Goal: Task Accomplishment & Management: Use online tool/utility

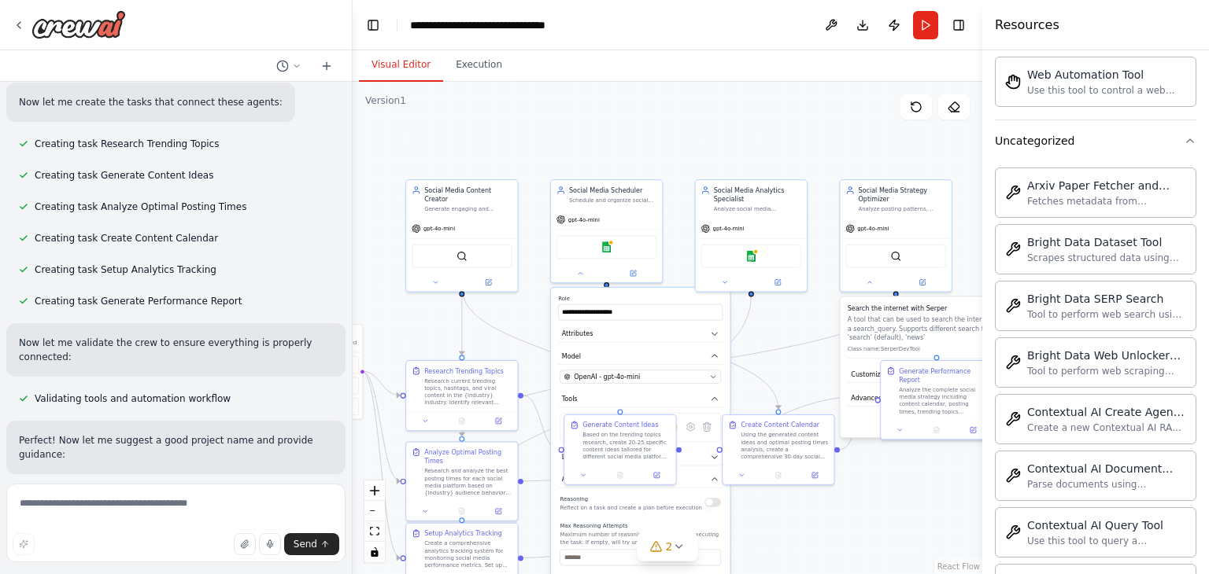
drag, startPoint x: 796, startPoint y: 365, endPoint x: 878, endPoint y: 523, distance: 178.5
click at [878, 523] on div ".deletable-edge-delete-btn { width: 20px; height: 20px; border: 0px solid #ffff…" at bounding box center [668, 328] width 630 height 493
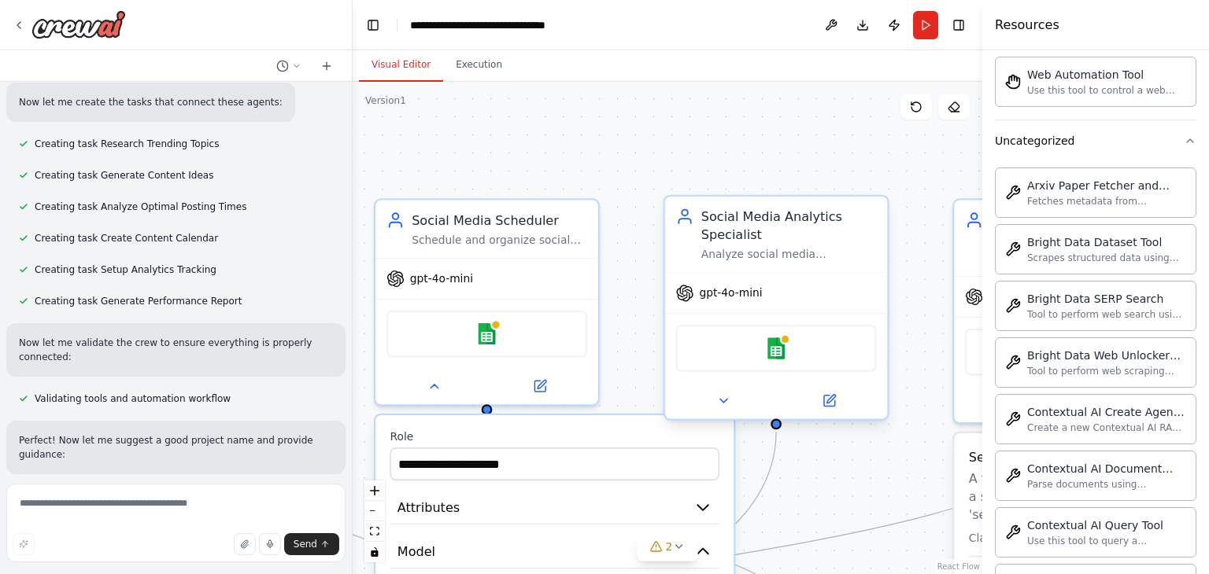
click at [778, 358] on div "Google sheets" at bounding box center [776, 348] width 201 height 47
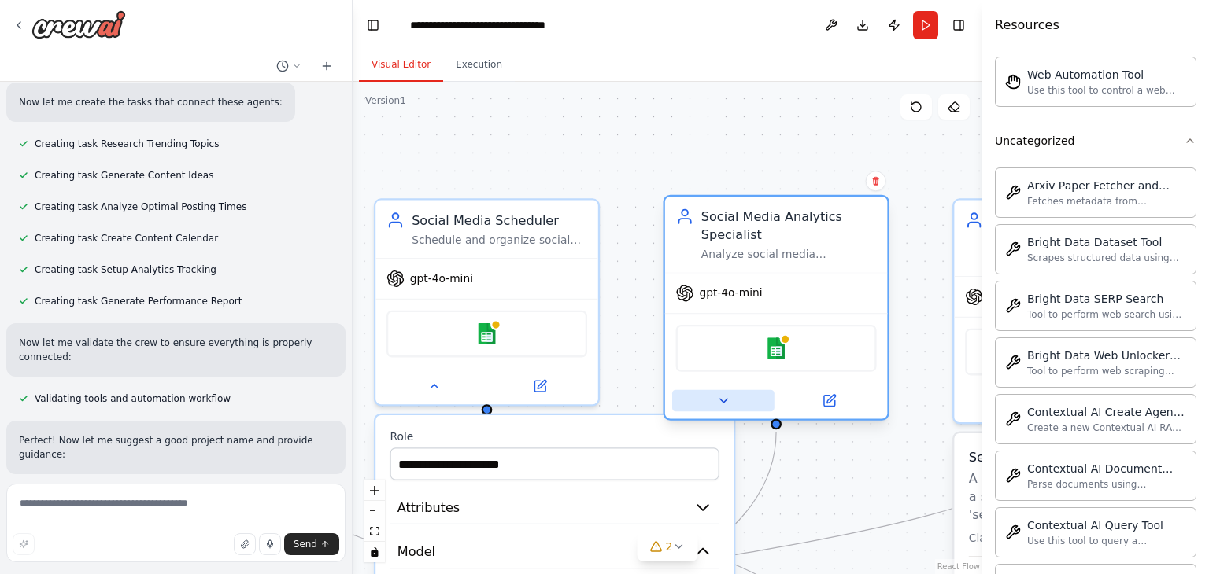
click at [734, 396] on button at bounding box center [723, 401] width 102 height 22
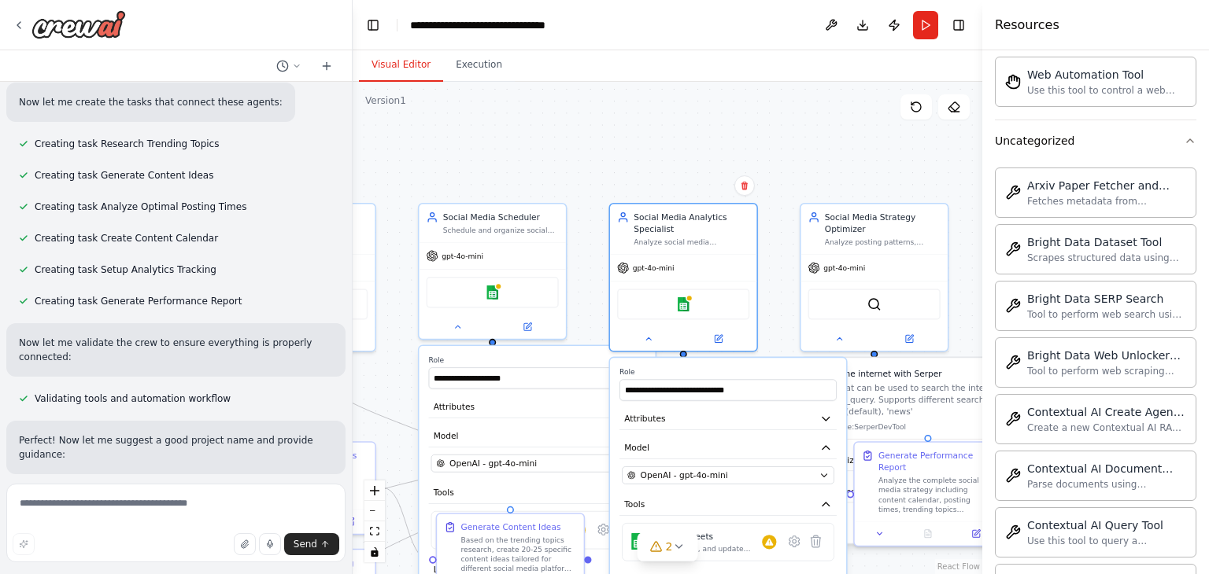
drag, startPoint x: 816, startPoint y: 171, endPoint x: 661, endPoint y: 29, distance: 210.0
click at [661, 29] on main "**********" at bounding box center [668, 287] width 630 height 574
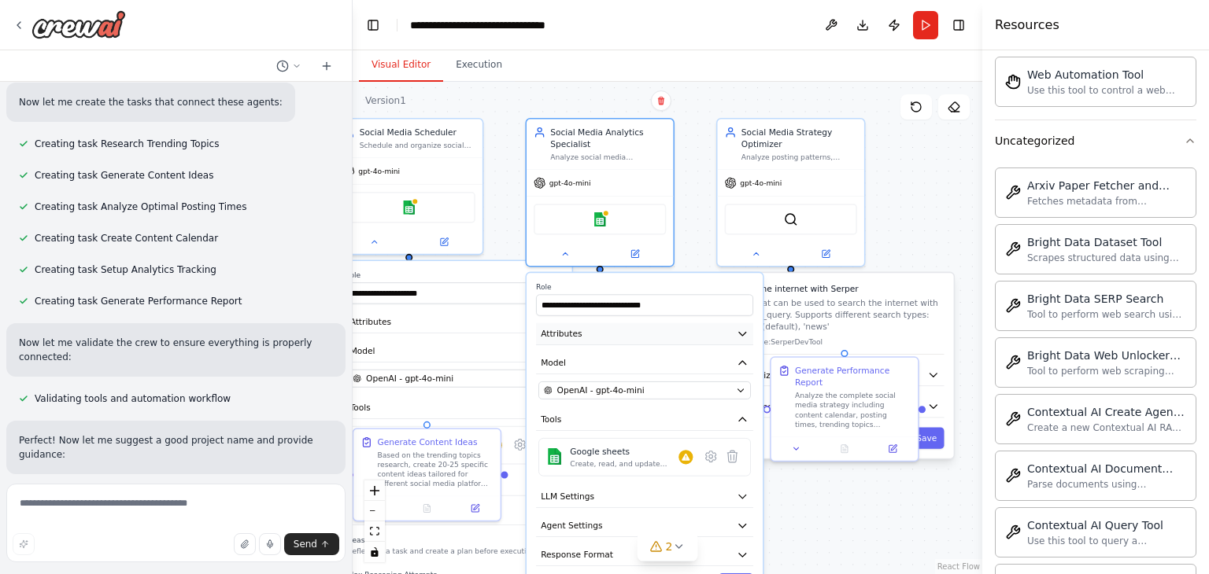
click at [742, 328] on icon "button" at bounding box center [743, 334] width 12 height 12
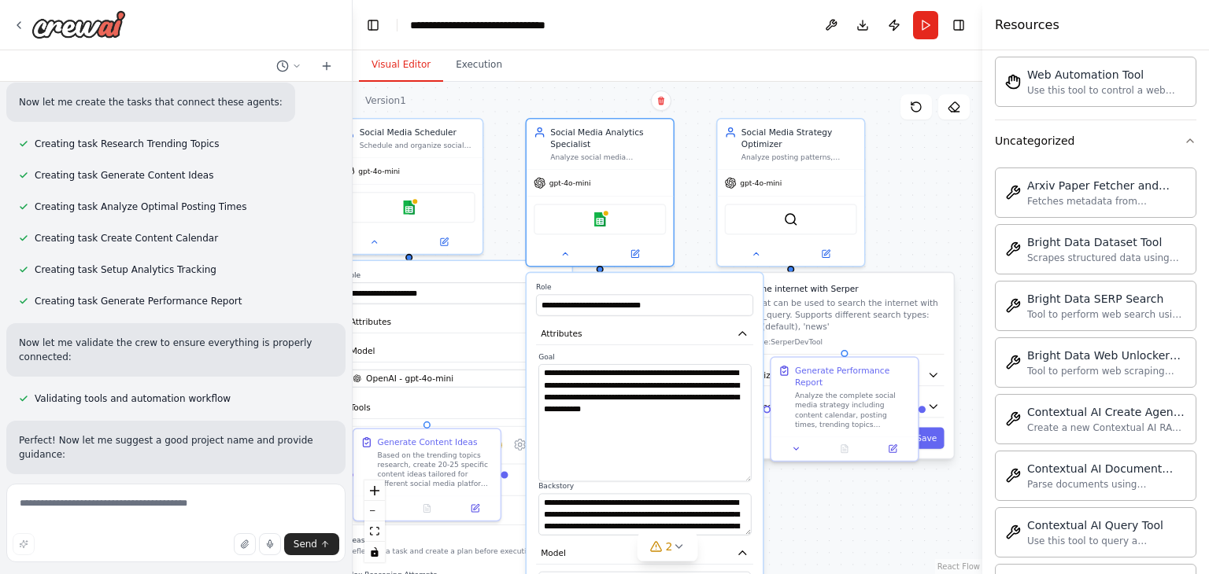
drag, startPoint x: 746, startPoint y: 401, endPoint x: 743, endPoint y: 477, distance: 76.4
click at [743, 477] on textarea "**********" at bounding box center [644, 422] width 212 height 117
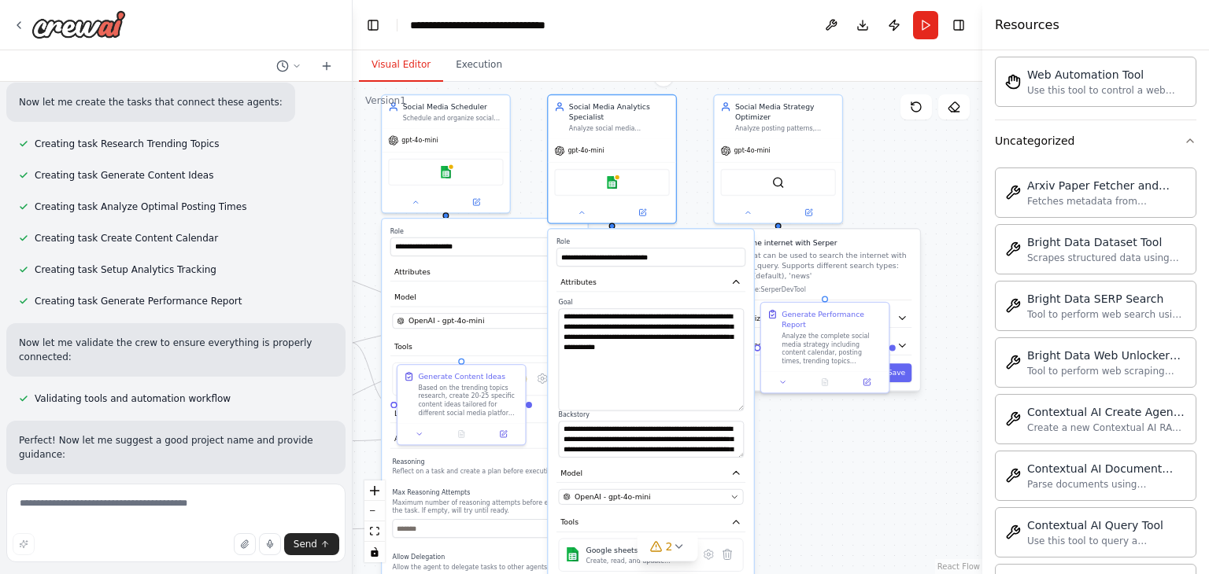
drag, startPoint x: 822, startPoint y: 514, endPoint x: 815, endPoint y: 404, distance: 110.4
click at [815, 404] on div ".deletable-edge-delete-btn { width: 20px; height: 20px; border: 0px solid #ffff…" at bounding box center [668, 328] width 630 height 493
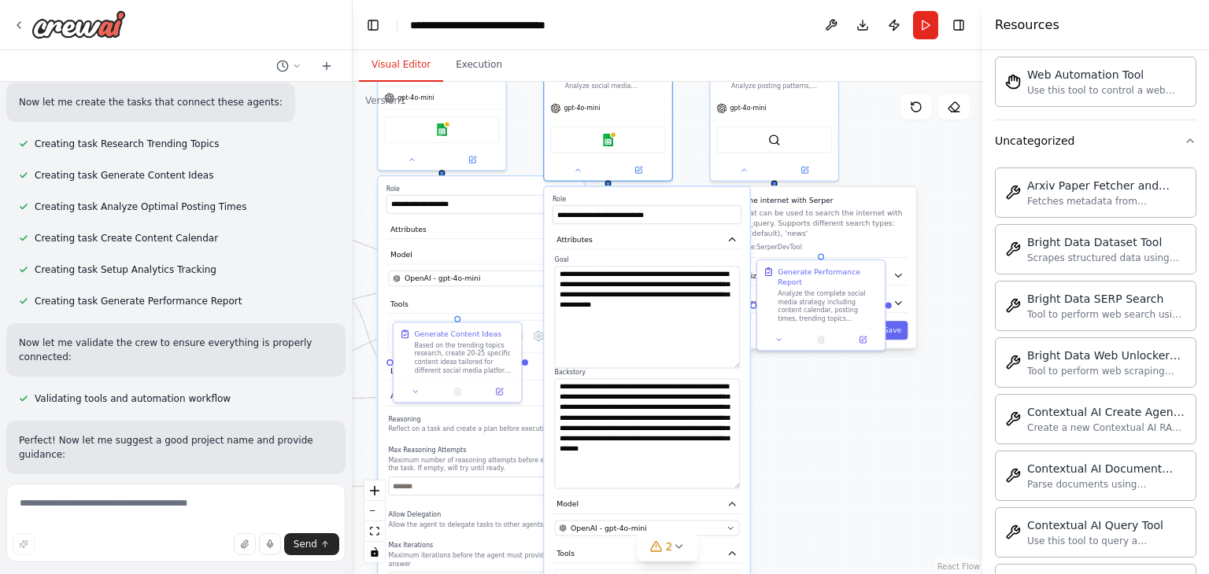
drag, startPoint x: 738, startPoint y: 410, endPoint x: 731, endPoint y: 485, distance: 75.1
click at [731, 485] on textarea "**********" at bounding box center [647, 434] width 185 height 110
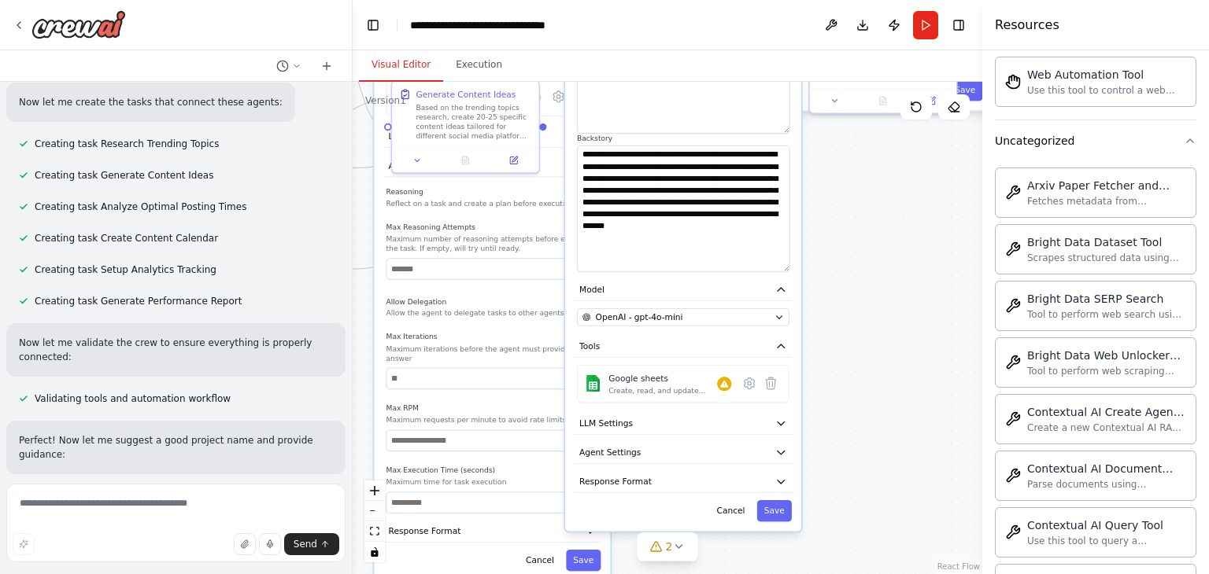
drag, startPoint x: 790, startPoint y: 532, endPoint x: 837, endPoint y: 327, distance: 210.0
click at [837, 327] on div ".deletable-edge-delete-btn { width: 20px; height: 20px; border: 0px solid #ffff…" at bounding box center [668, 328] width 630 height 493
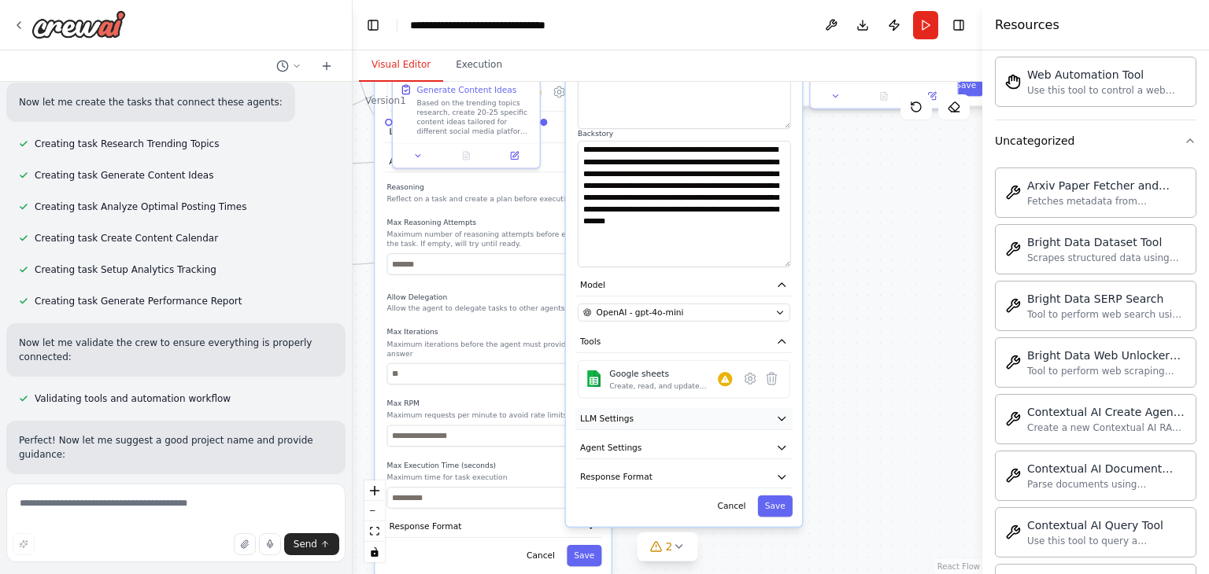
click at [774, 413] on button "LLM Settings" at bounding box center [683, 419] width 217 height 22
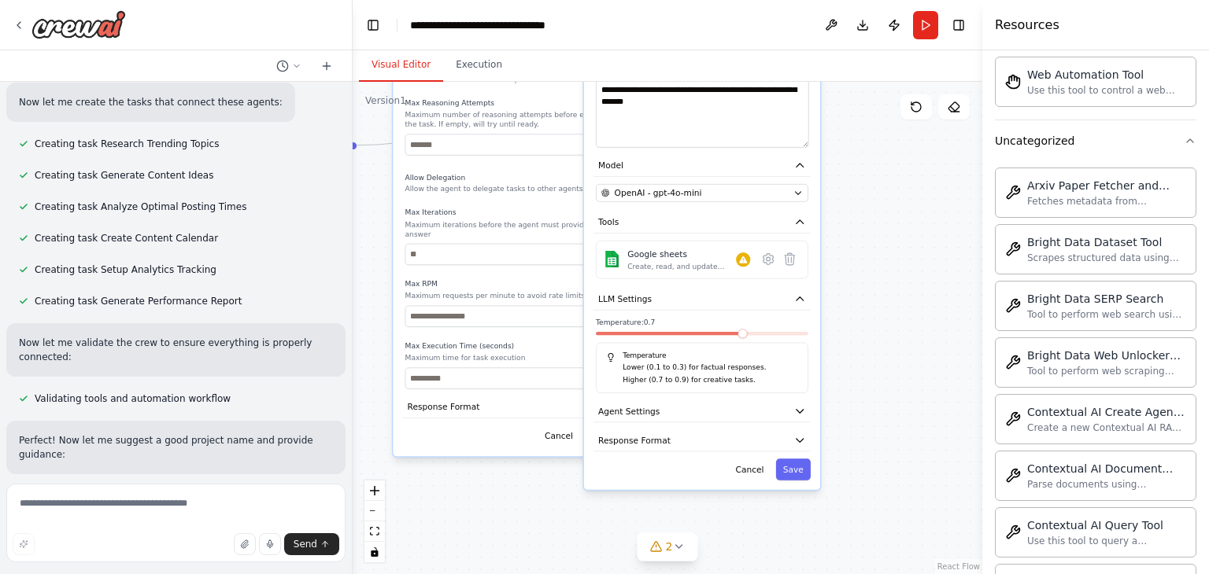
drag, startPoint x: 860, startPoint y: 501, endPoint x: 877, endPoint y: 374, distance: 127.9
click at [877, 374] on div ".deletable-edge-delete-btn { width: 20px; height: 20px; border: 0px solid #ffff…" at bounding box center [668, 328] width 630 height 493
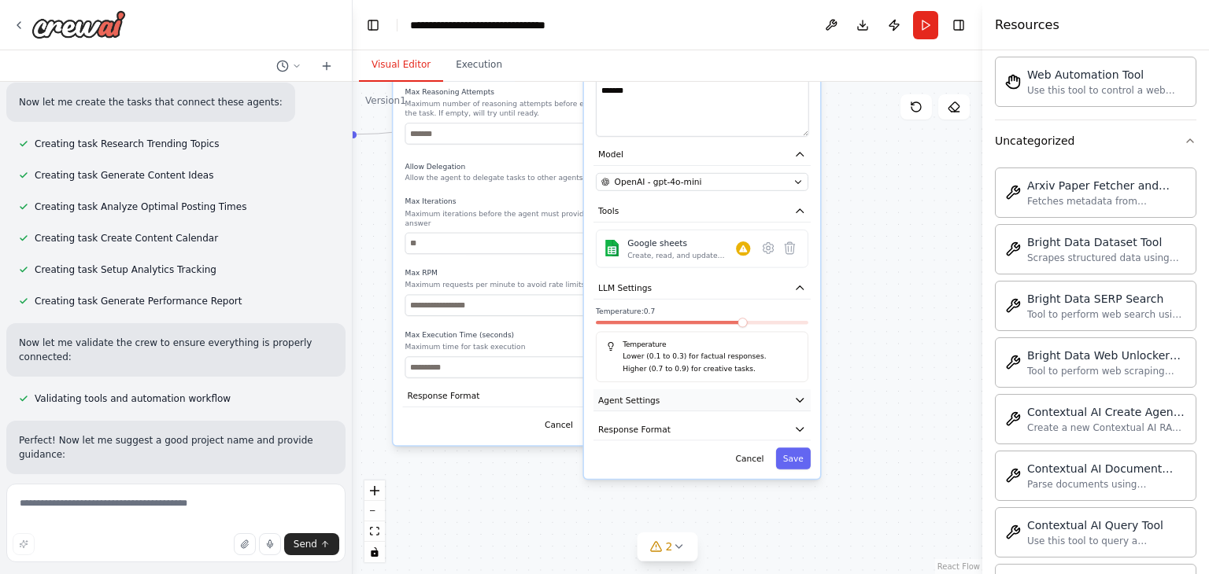
click at [799, 399] on icon "button" at bounding box center [799, 400] width 7 height 3
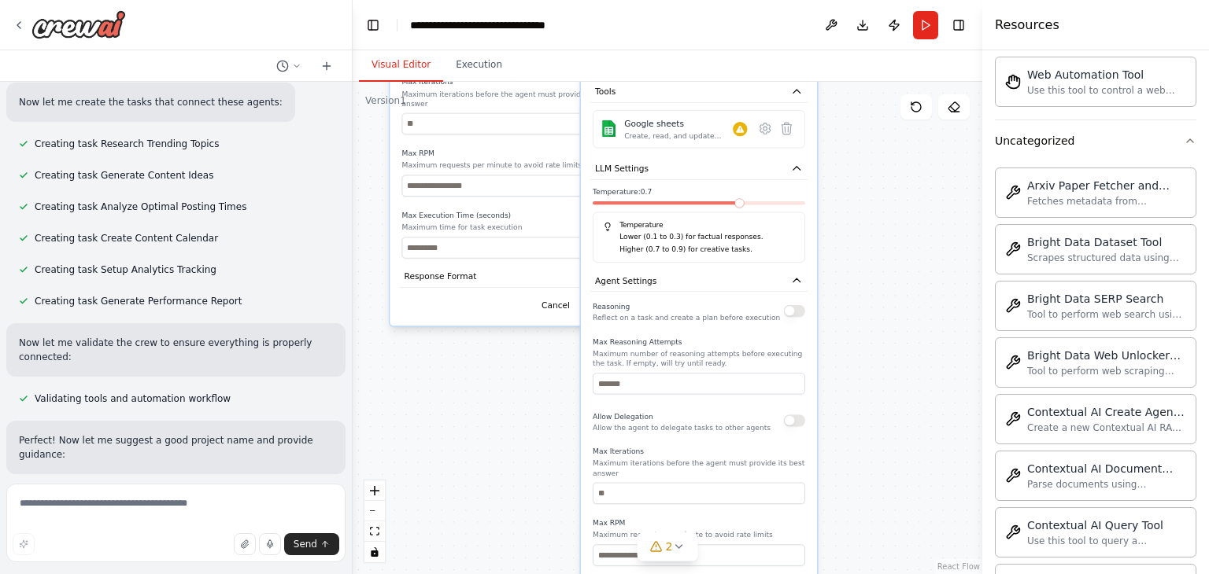
drag, startPoint x: 865, startPoint y: 361, endPoint x: 859, endPoint y: 316, distance: 46.0
click at [859, 316] on div ".deletable-edge-delete-btn { width: 20px; height: 20px; border: 0px solid #ffff…" at bounding box center [668, 328] width 630 height 493
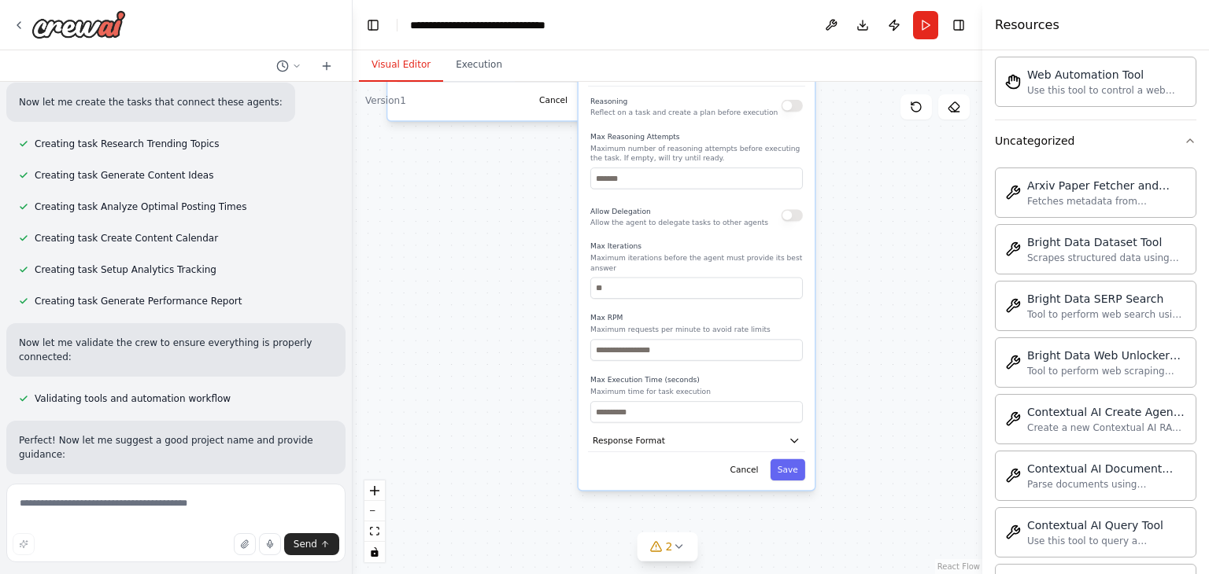
drag, startPoint x: 846, startPoint y: 448, endPoint x: 847, endPoint y: 281, distance: 166.8
click at [847, 281] on div ".deletable-edge-delete-btn { width: 20px; height: 20px; border: 0px solid #ffff…" at bounding box center [668, 328] width 630 height 493
click at [790, 433] on icon "button" at bounding box center [795, 439] width 12 height 12
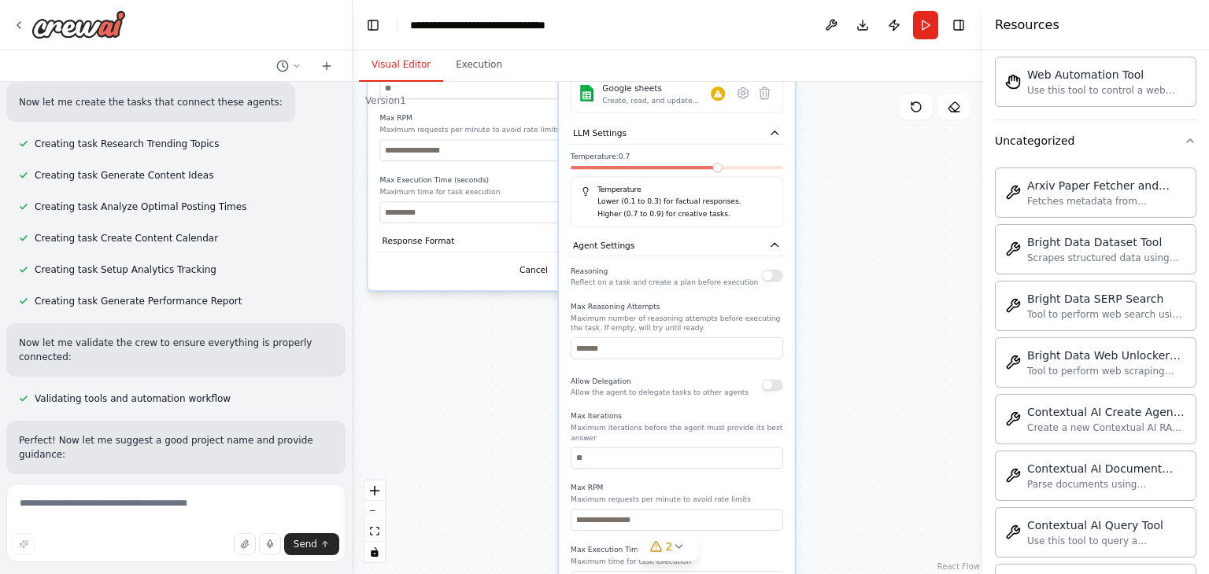
drag, startPoint x: 872, startPoint y: 287, endPoint x: 852, endPoint y: 456, distance: 170.3
click at [852, 456] on div ".deletable-edge-delete-btn { width: 20px; height: 20px; border: 0px solid #ffff…" at bounding box center [668, 328] width 630 height 493
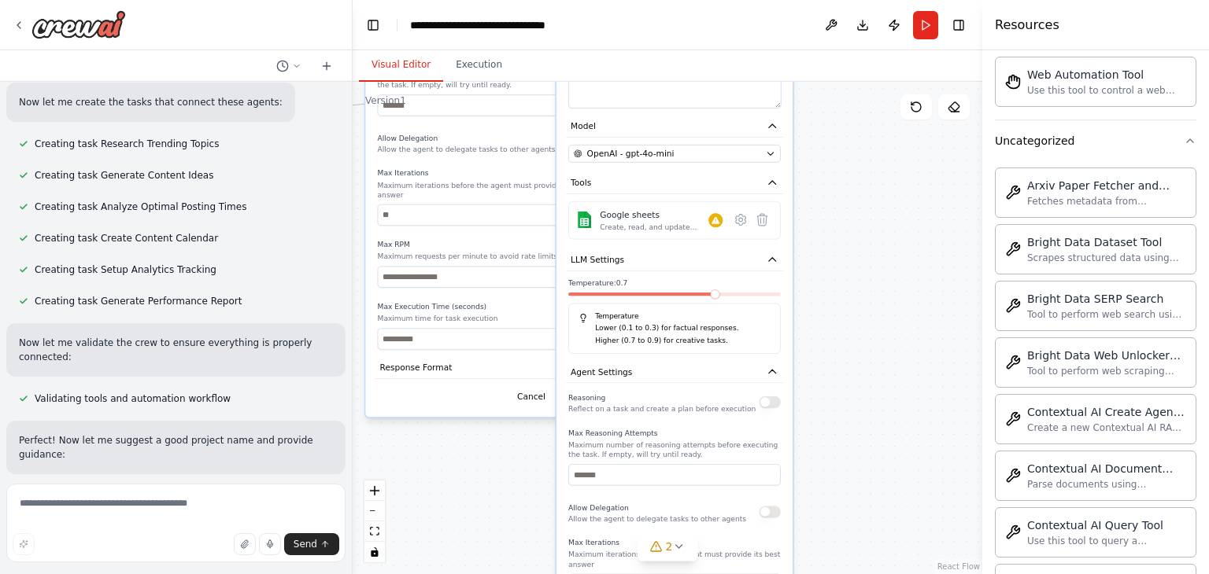
drag, startPoint x: 866, startPoint y: 281, endPoint x: 863, endPoint y: 454, distance: 173.1
click at [863, 454] on div ".deletable-edge-delete-btn { width: 20px; height: 20px; border: 0px solid #ffff…" at bounding box center [668, 328] width 630 height 493
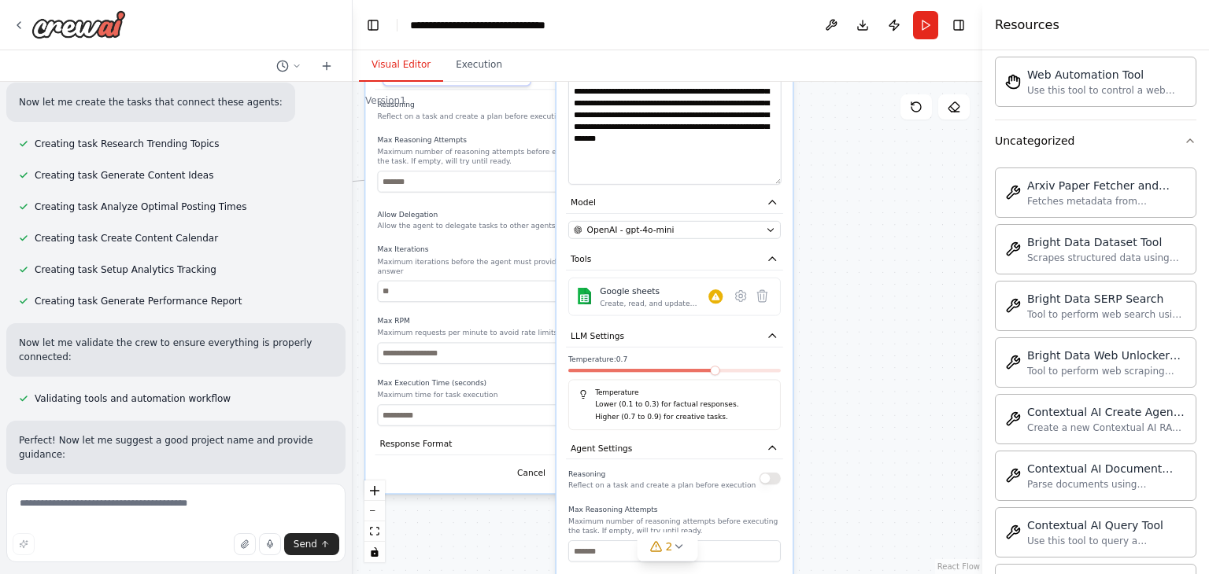
drag, startPoint x: 859, startPoint y: 317, endPoint x: 866, endPoint y: 402, distance: 85.3
click at [866, 402] on div ".deletable-edge-delete-btn { width: 20px; height: 20px; border: 0px solid #ffff…" at bounding box center [668, 328] width 630 height 493
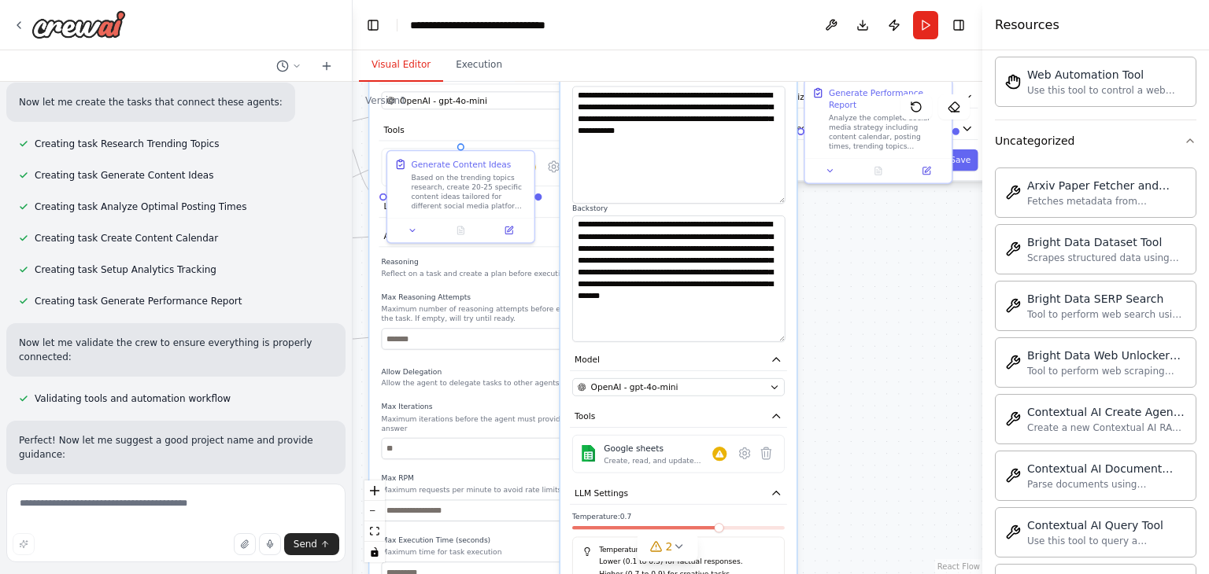
drag, startPoint x: 844, startPoint y: 300, endPoint x: 840, endPoint y: 372, distance: 72.5
click at [840, 372] on div ".deletable-edge-delete-btn { width: 20px; height: 20px; border: 0px solid #ffff…" at bounding box center [668, 328] width 630 height 493
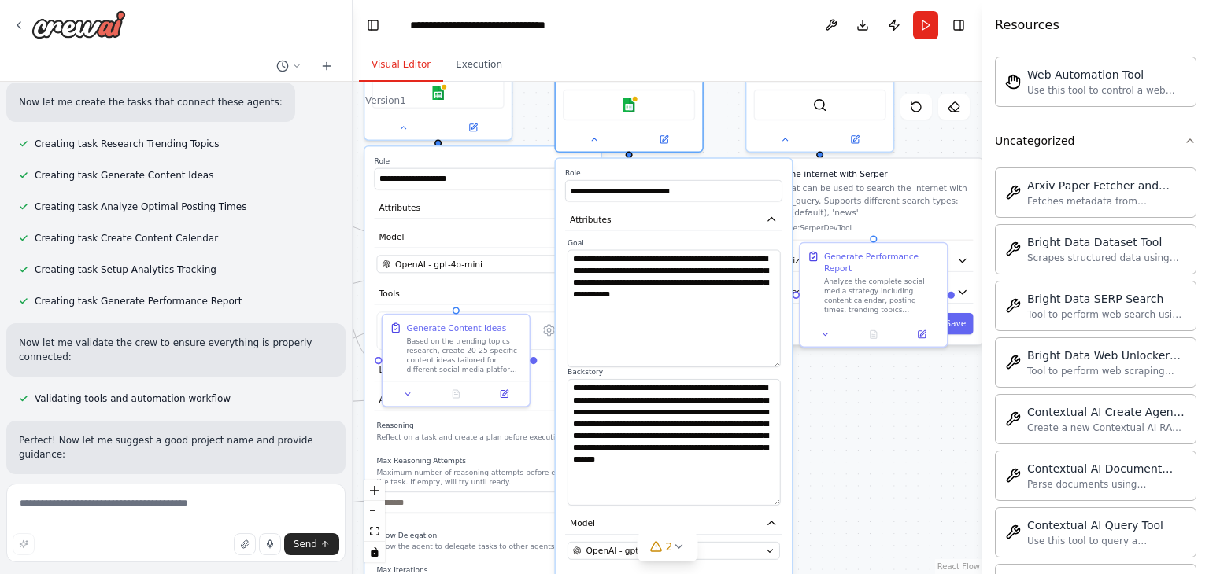
drag, startPoint x: 859, startPoint y: 256, endPoint x: 854, endPoint y: 436, distance: 180.3
click at [854, 436] on div ".deletable-edge-delete-btn { width: 20px; height: 20px; border: 0px solid #ffff…" at bounding box center [668, 328] width 630 height 493
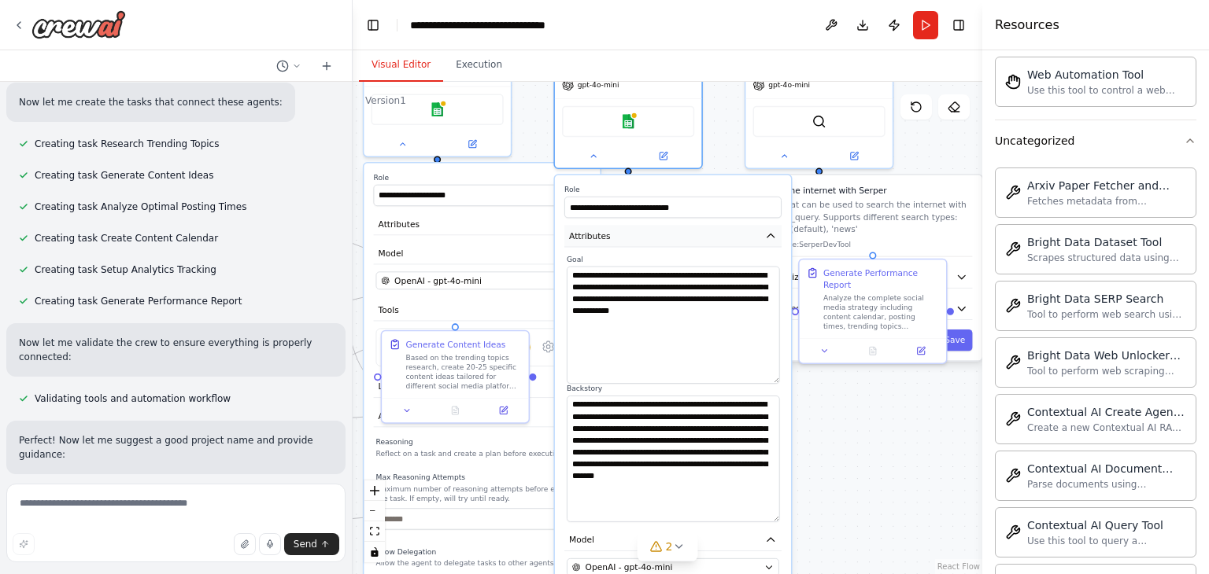
click at [775, 235] on icon "button" at bounding box center [771, 236] width 12 height 12
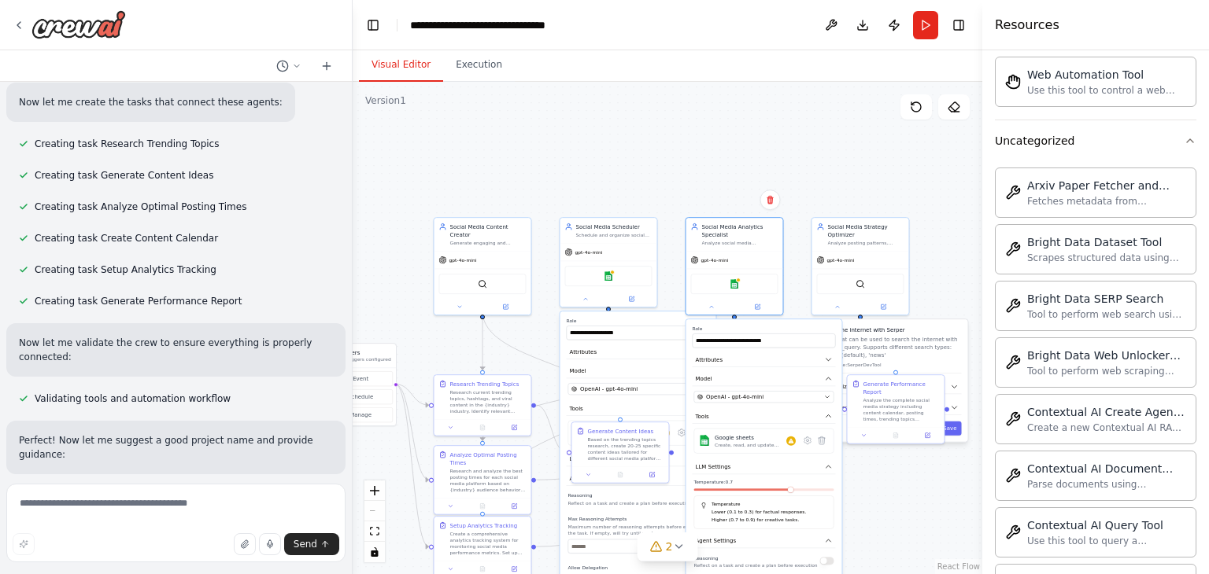
drag, startPoint x: 863, startPoint y: 449, endPoint x: 900, endPoint y: 523, distance: 83.8
click at [900, 523] on div ".deletable-edge-delete-btn { width: 20px; height: 20px; border: 0px solid #ffff…" at bounding box center [668, 328] width 630 height 493
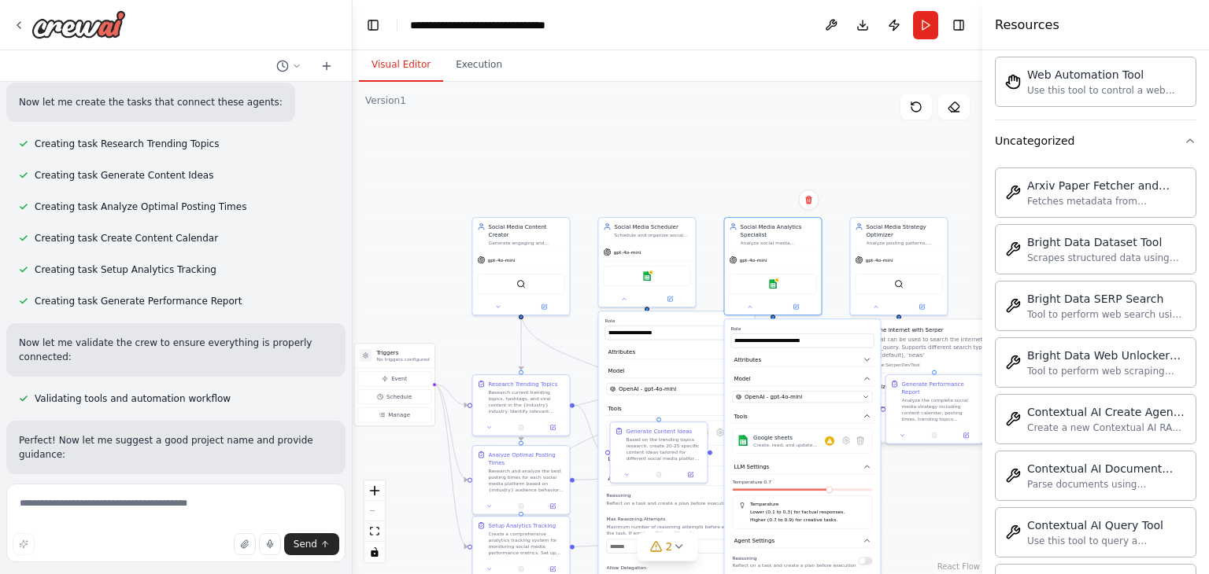
drag, startPoint x: 560, startPoint y: 145, endPoint x: 595, endPoint y: 144, distance: 34.6
click at [595, 144] on div ".deletable-edge-delete-btn { width: 20px; height: 20px; border: 0px solid #ffff…" at bounding box center [668, 328] width 630 height 493
click at [460, 64] on button "Execution" at bounding box center [479, 65] width 72 height 33
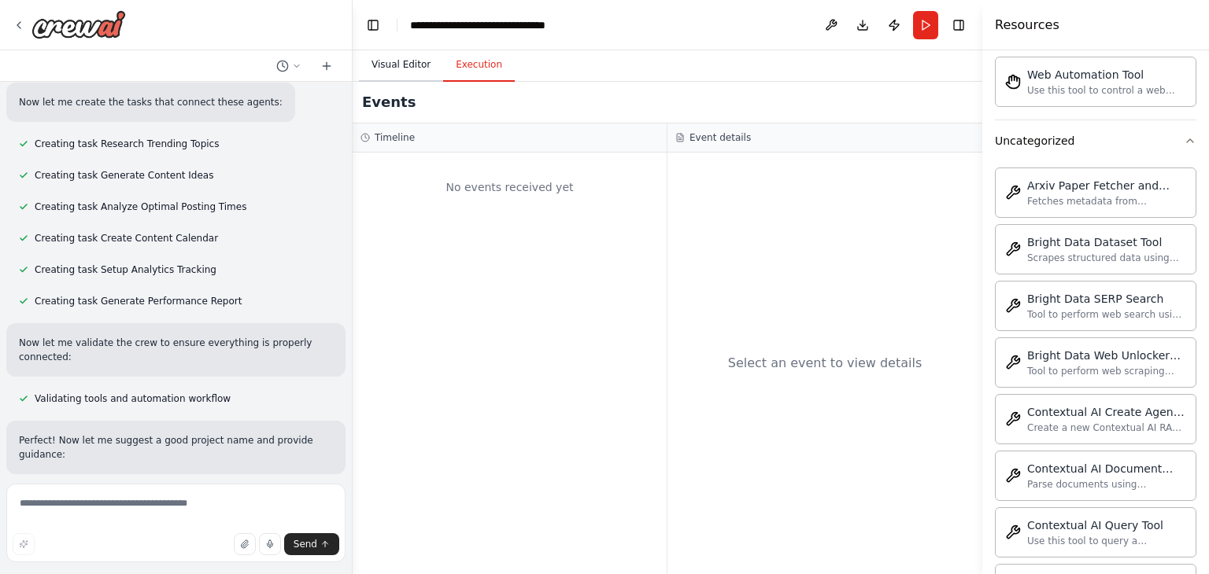
click at [419, 65] on button "Visual Editor" at bounding box center [401, 65] width 84 height 33
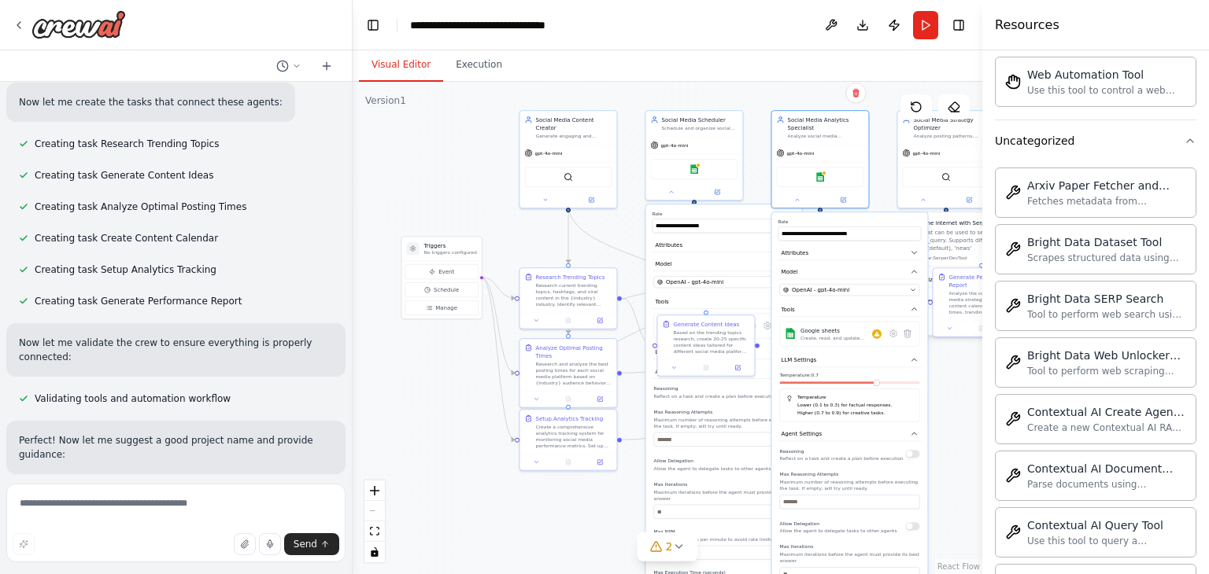
drag, startPoint x: 445, startPoint y: 240, endPoint x: 494, endPoint y: 126, distance: 124.1
click at [494, 127] on div ".deletable-edge-delete-btn { width: 20px; height: 20px; border: 0px solid #ffff…" at bounding box center [668, 328] width 630 height 493
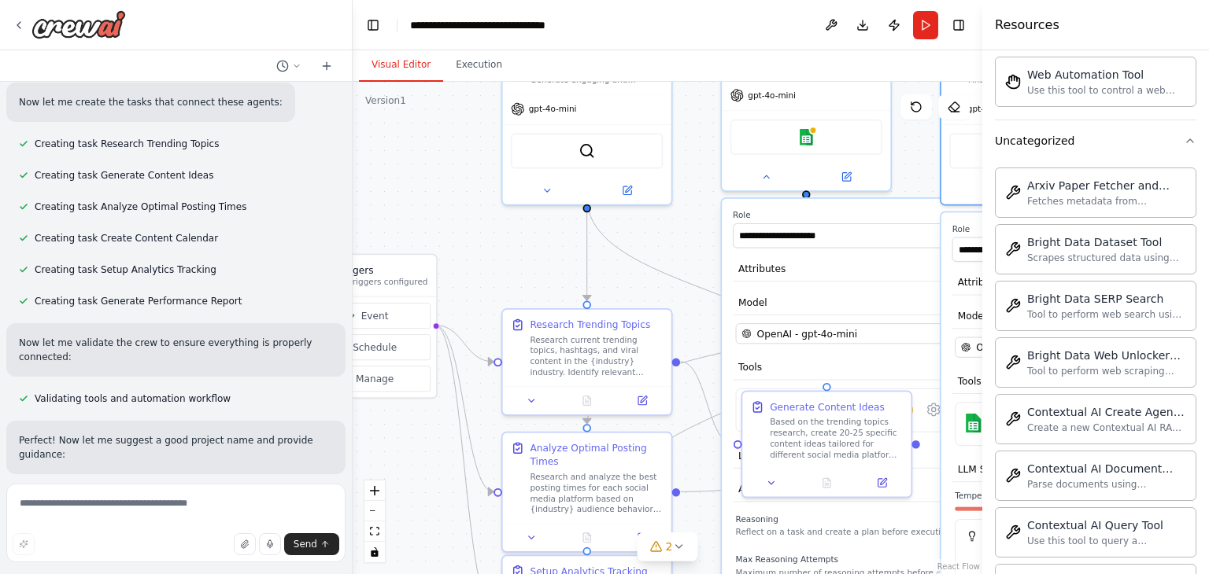
drag, startPoint x: 572, startPoint y: 160, endPoint x: 519, endPoint y: 228, distance: 86.4
click at [519, 228] on div ".deletable-edge-delete-btn { width: 20px; height: 20px; border: 0px solid #ffff…" at bounding box center [668, 328] width 630 height 493
click at [531, 404] on button at bounding box center [531, 398] width 47 height 17
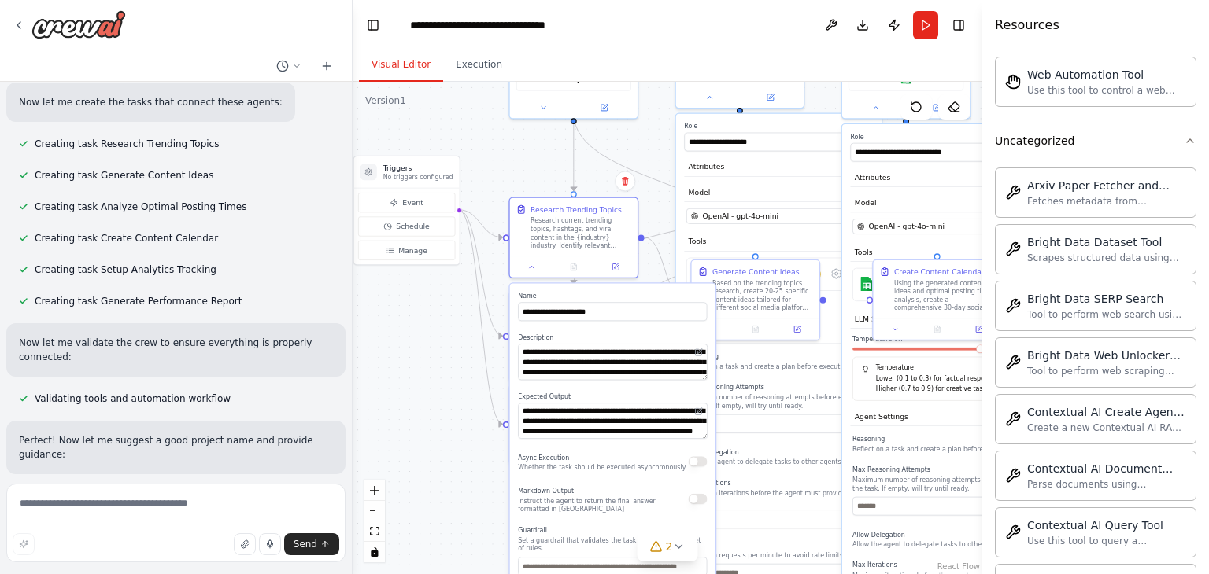
drag, startPoint x: 431, startPoint y: 523, endPoint x: 431, endPoint y: 390, distance: 132.2
click at [431, 390] on div ".deletable-edge-delete-btn { width: 20px; height: 20px; border: 0px solid #ffff…" at bounding box center [668, 328] width 630 height 493
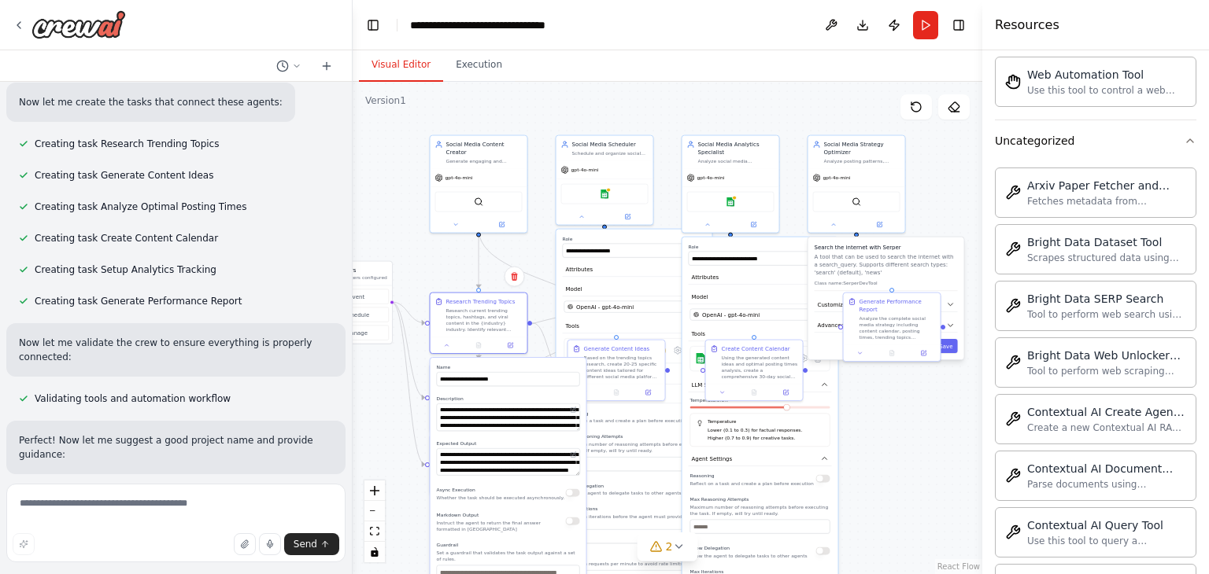
drag, startPoint x: 430, startPoint y: 374, endPoint x: 357, endPoint y: 433, distance: 94.0
click at [357, 433] on div ".deletable-edge-delete-btn { width: 20px; height: 20px; border: 0px solid #ffff…" at bounding box center [668, 328] width 630 height 493
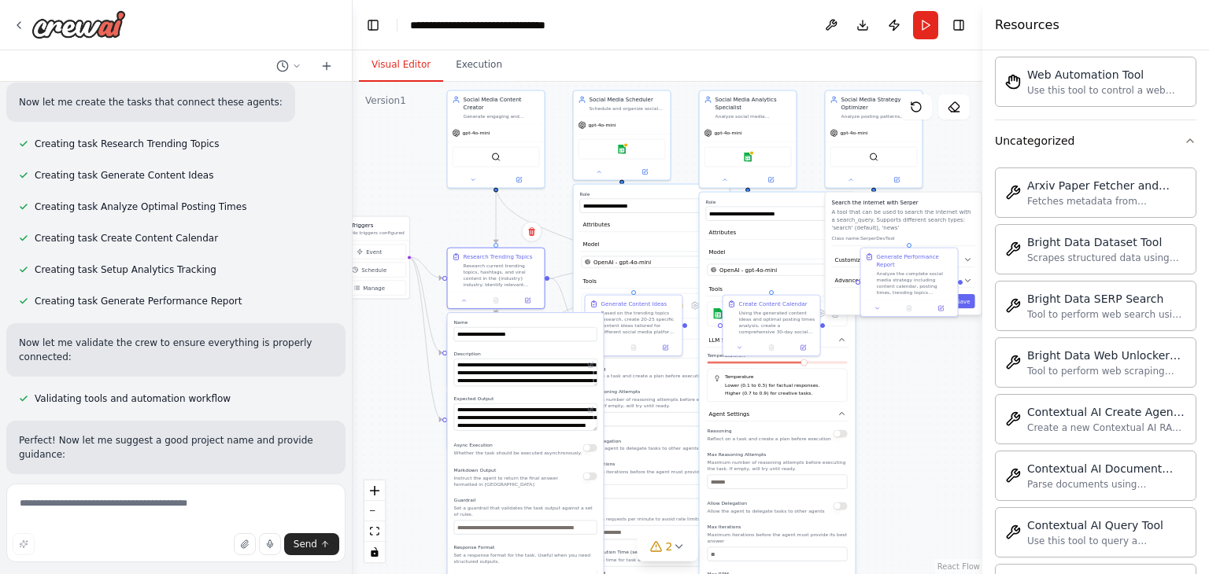
drag, startPoint x: 885, startPoint y: 497, endPoint x: 914, endPoint y: 443, distance: 61.3
click at [914, 443] on div ".deletable-edge-delete-btn { width: 20px; height: 20px; border: 0px solid #ffff…" at bounding box center [668, 328] width 630 height 493
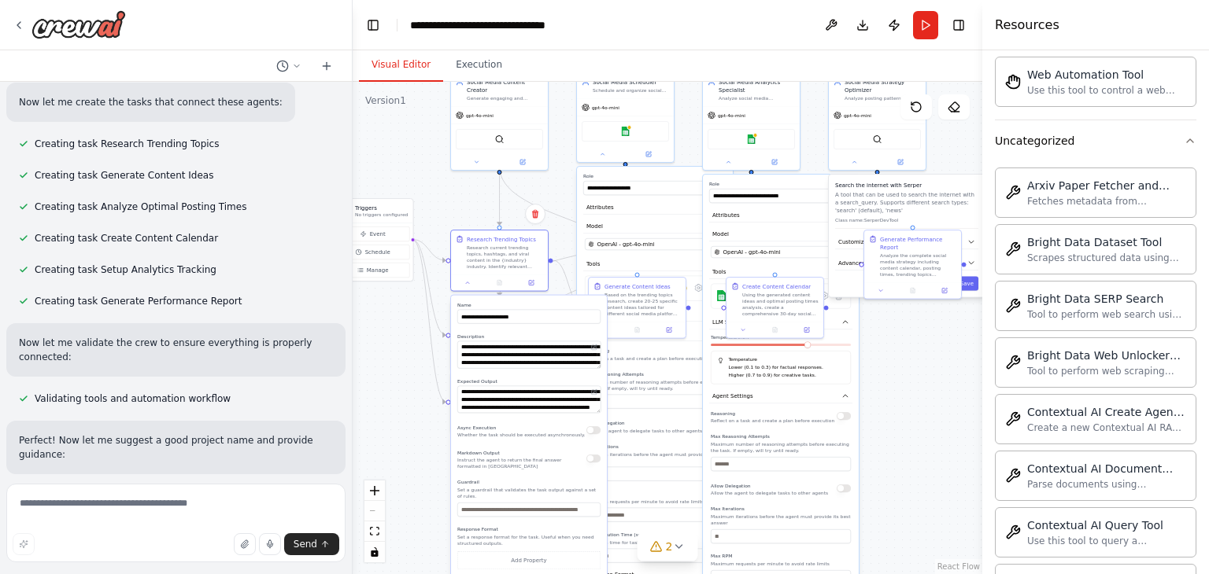
click at [429, 201] on div ".deletable-edge-delete-btn { width: 20px; height: 20px; border: 0px solid #ffff…" at bounding box center [668, 328] width 630 height 493
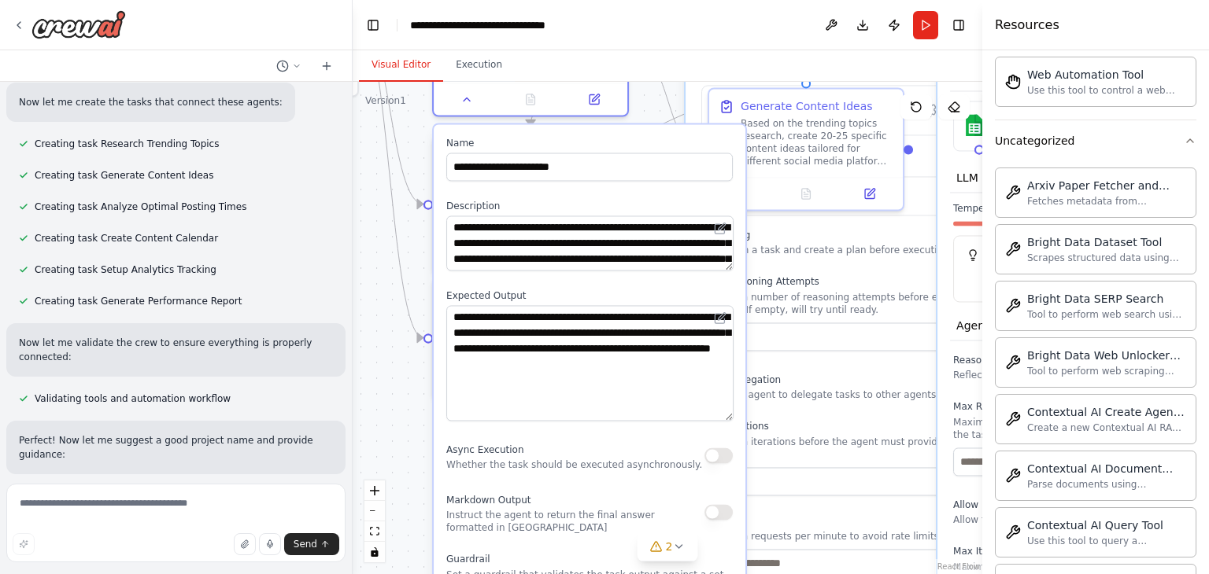
drag, startPoint x: 726, startPoint y: 352, endPoint x: 724, endPoint y: 429, distance: 77.2
click at [724, 421] on textarea "**********" at bounding box center [589, 363] width 287 height 116
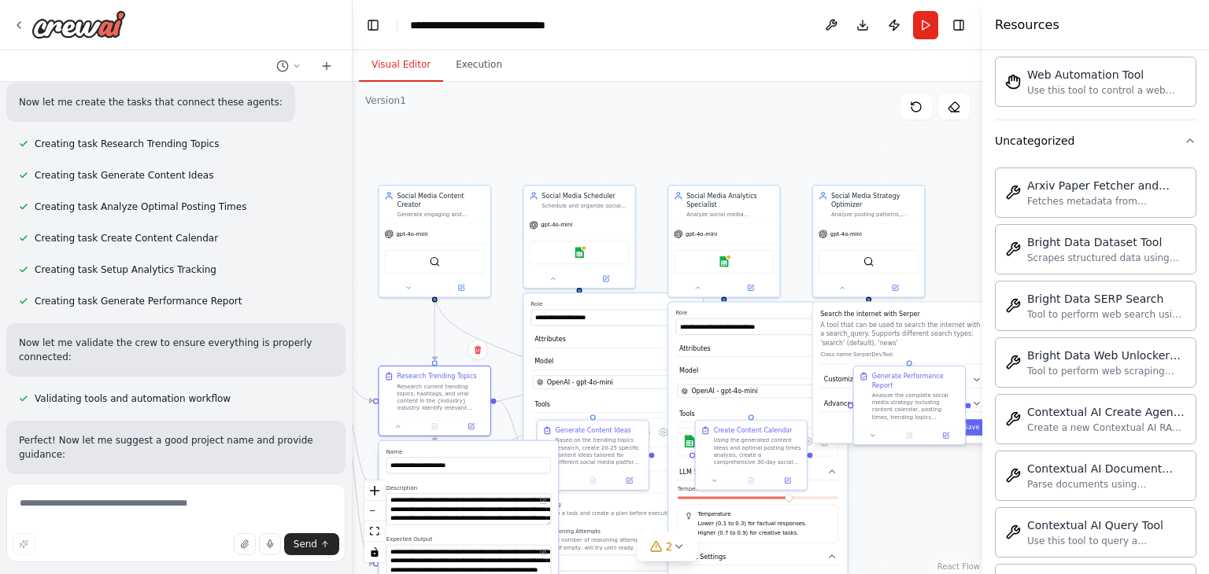
drag, startPoint x: 402, startPoint y: 152, endPoint x: 365, endPoint y: 328, distance: 180.1
click at [365, 328] on div ".deletable-edge-delete-btn { width: 20px; height: 20px; border: 0px solid #ffff…" at bounding box center [668, 328] width 630 height 493
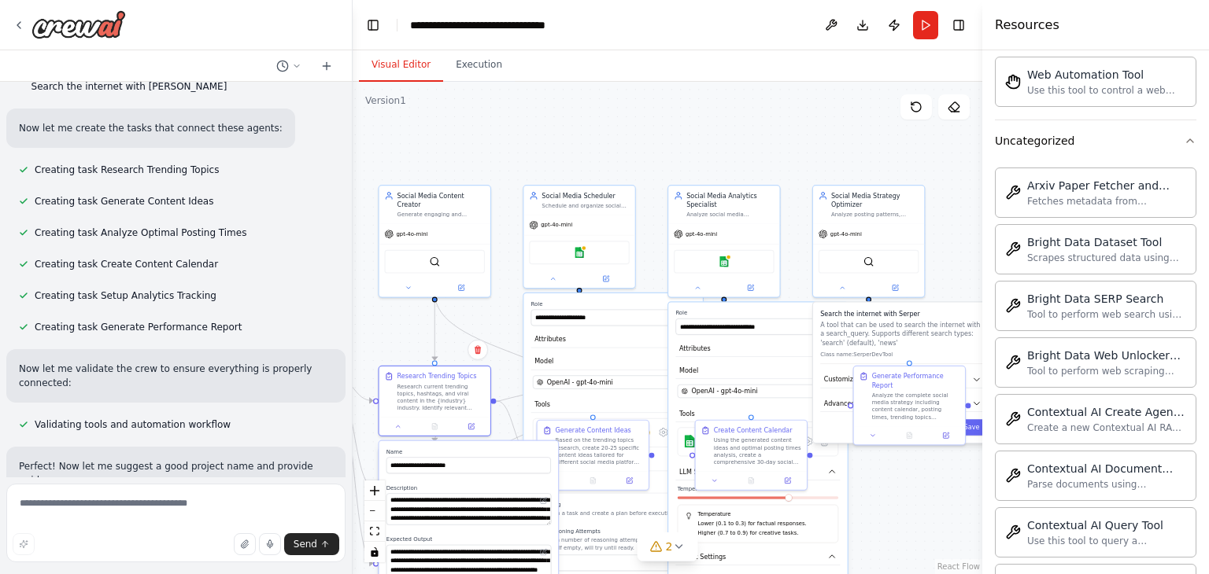
scroll to position [1023, 0]
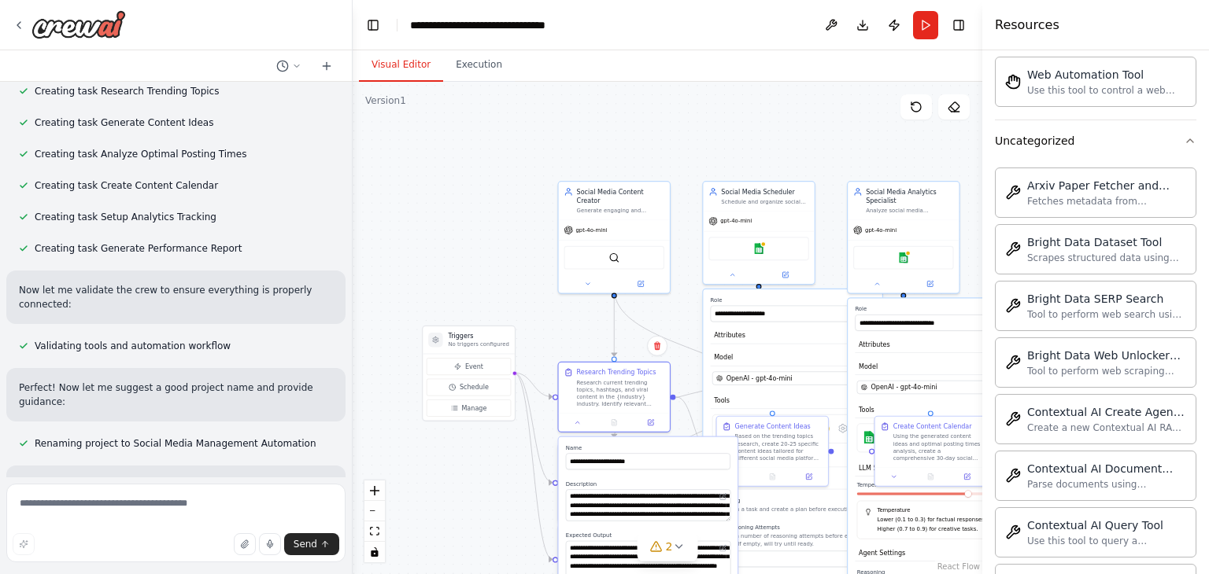
drag, startPoint x: 472, startPoint y: 162, endPoint x: 652, endPoint y: 158, distance: 179.5
click at [652, 158] on div ".deletable-edge-delete-btn { width: 20px; height: 20px; border: 0px solid #ffff…" at bounding box center [668, 328] width 630 height 493
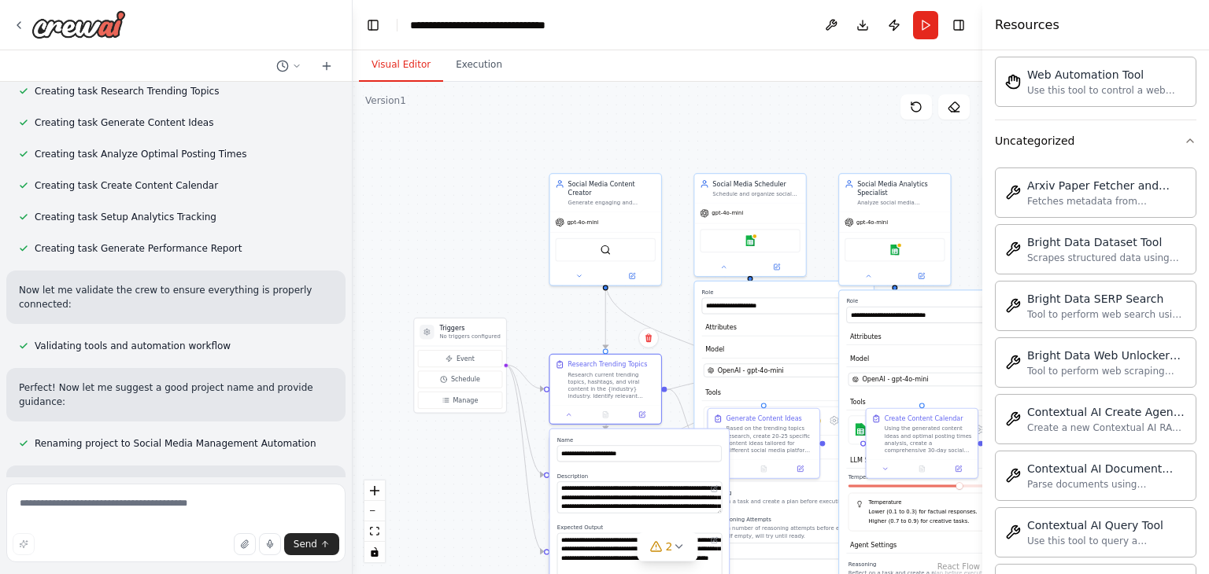
drag, startPoint x: 647, startPoint y: 157, endPoint x: 609, endPoint y: 126, distance: 49.2
click at [609, 126] on div ".deletable-edge-delete-btn { width: 20px; height: 20px; border: 0px solid #ffff…" at bounding box center [668, 328] width 630 height 493
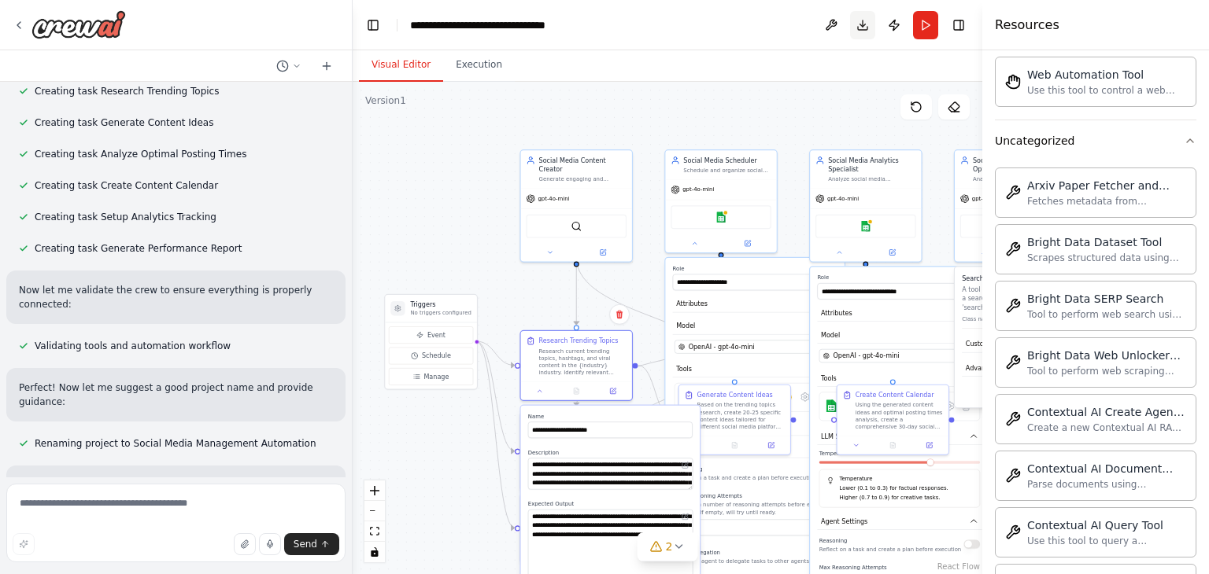
click at [867, 26] on button "Download" at bounding box center [862, 25] width 25 height 28
